Goal: Find specific page/section: Locate a particular part of the current website

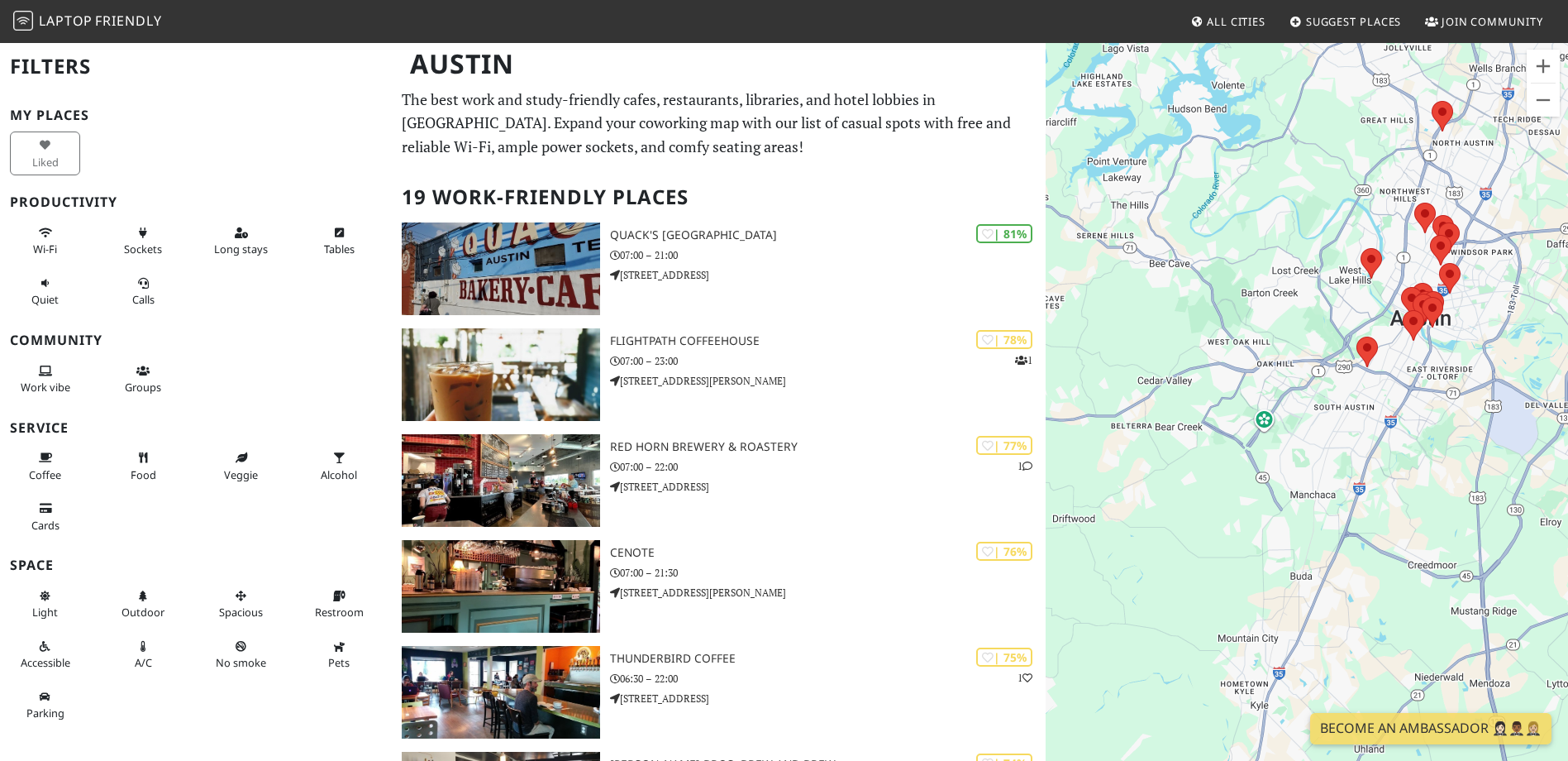
drag, startPoint x: 1274, startPoint y: 507, endPoint x: 1326, endPoint y: 430, distance: 92.9
click at [1326, 430] on div "To navigate, press the arrow keys." at bounding box center [1307, 422] width 523 height 761
click at [1370, 359] on img at bounding box center [1367, 352] width 35 height 43
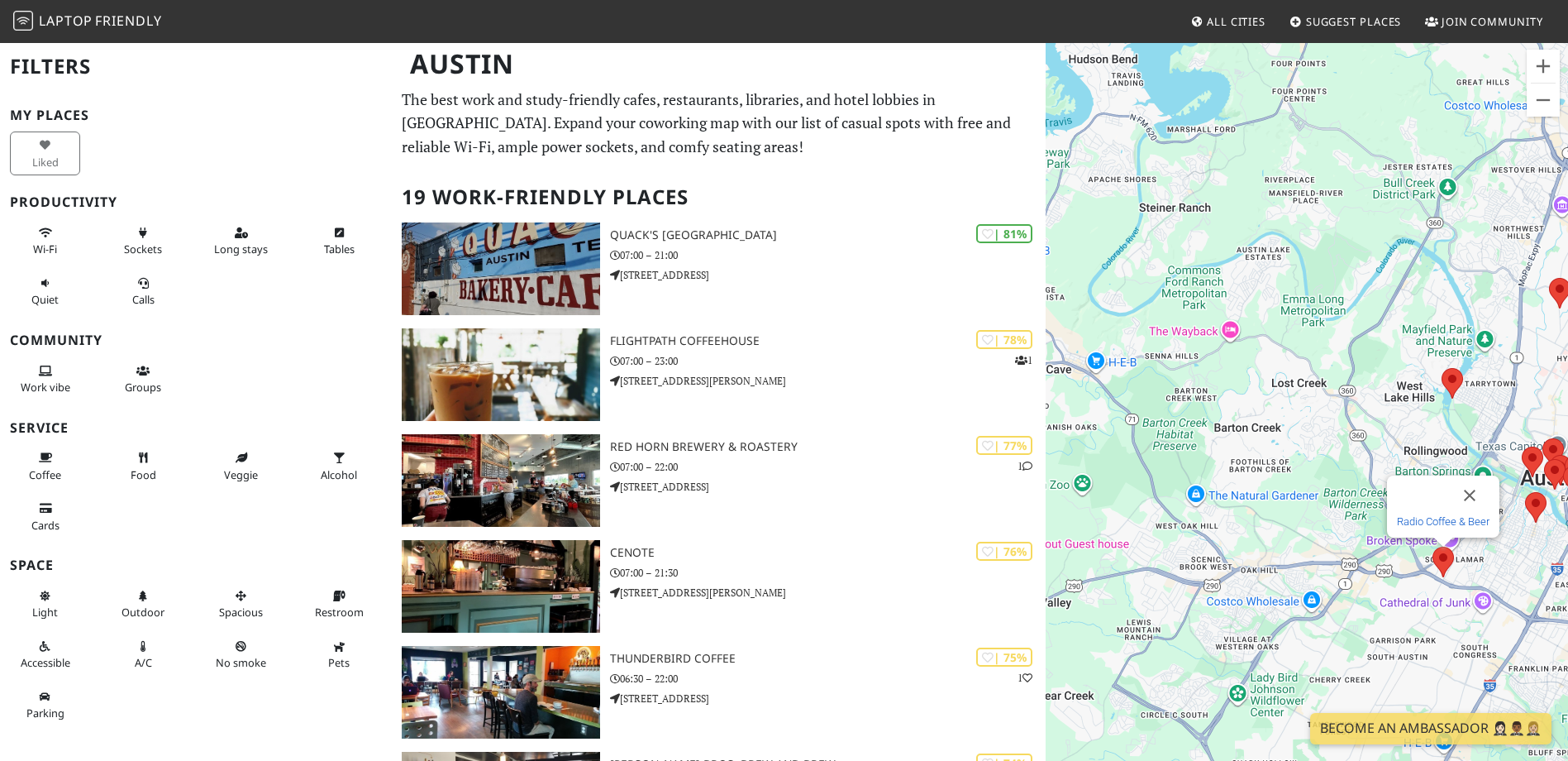
click at [1441, 524] on link "Radio Coffee & Beer" at bounding box center [1443, 521] width 93 height 12
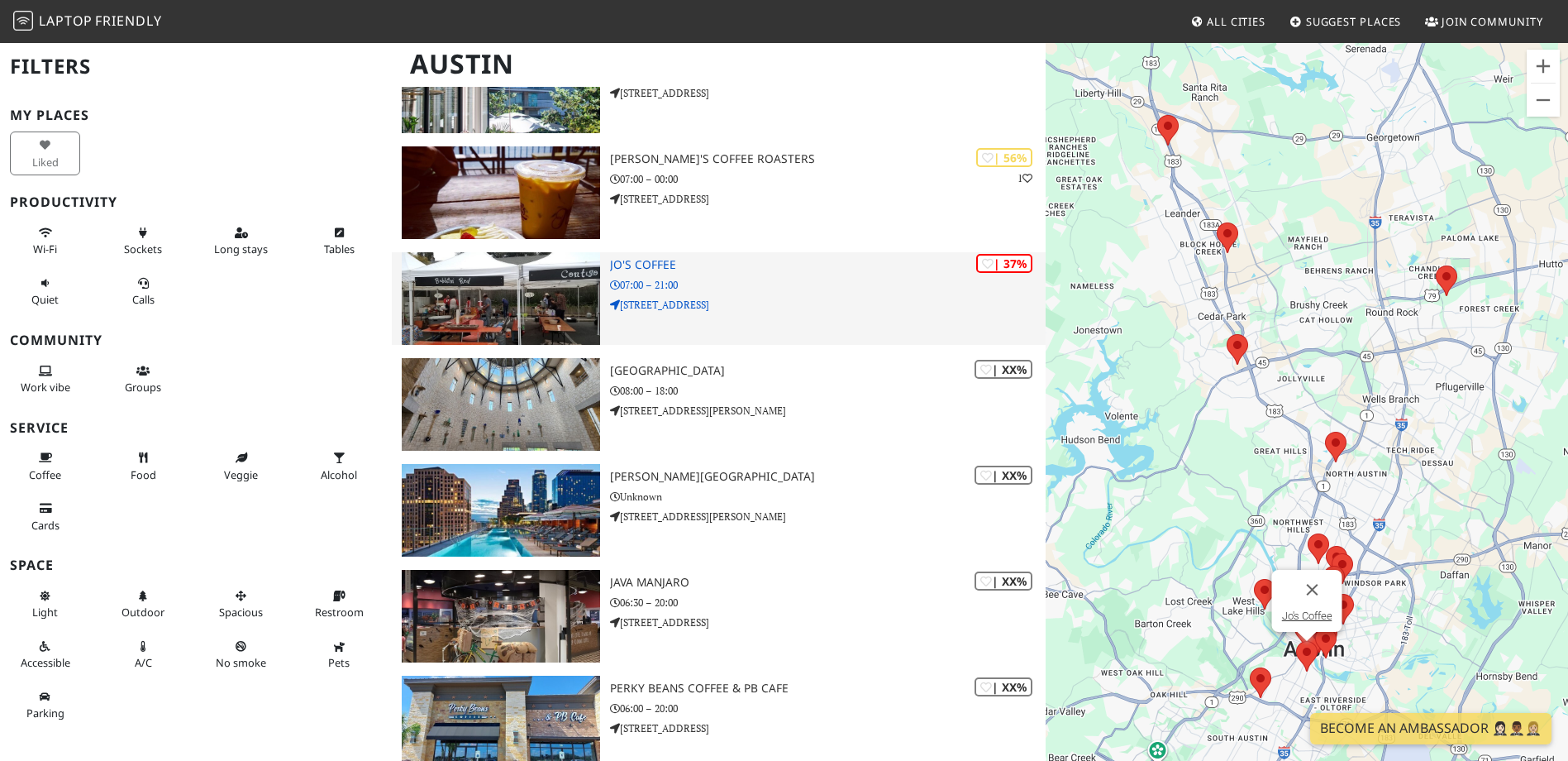
scroll to position [1323, 0]
